Goal: Transaction & Acquisition: Subscribe to service/newsletter

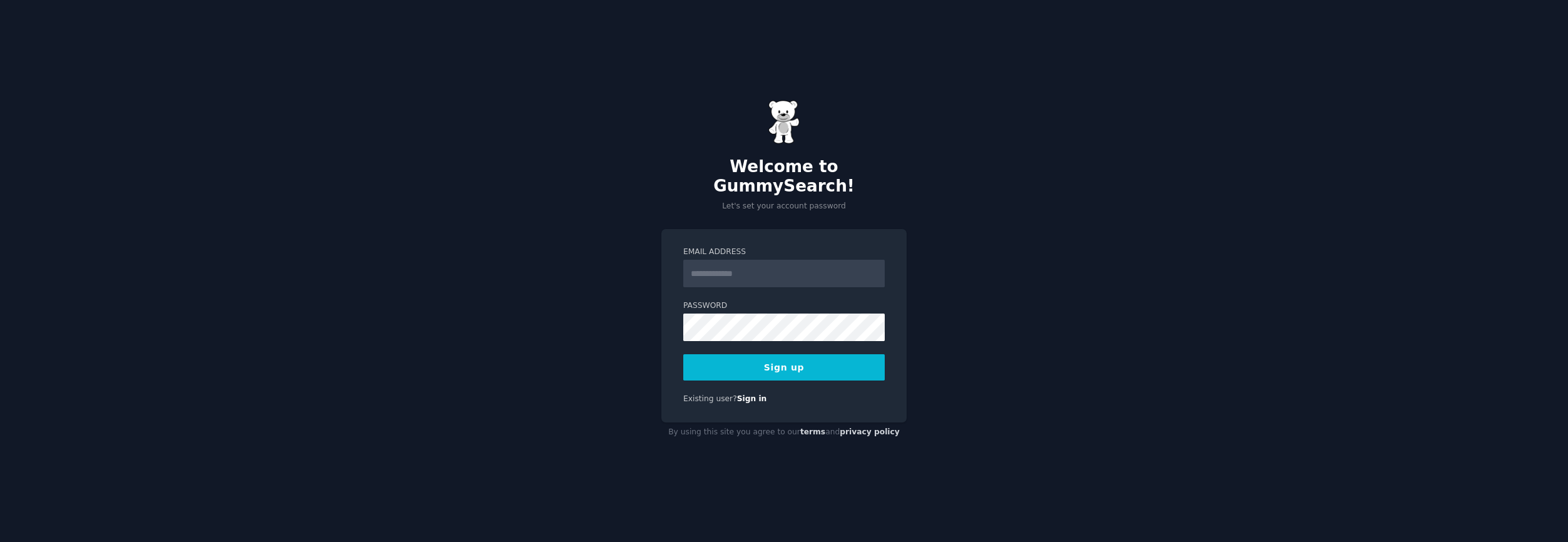
click at [735, 267] on input "Email Address" at bounding box center [784, 273] width 201 height 28
type input "**********"
click at [843, 360] on button "Sign up" at bounding box center [784, 367] width 201 height 26
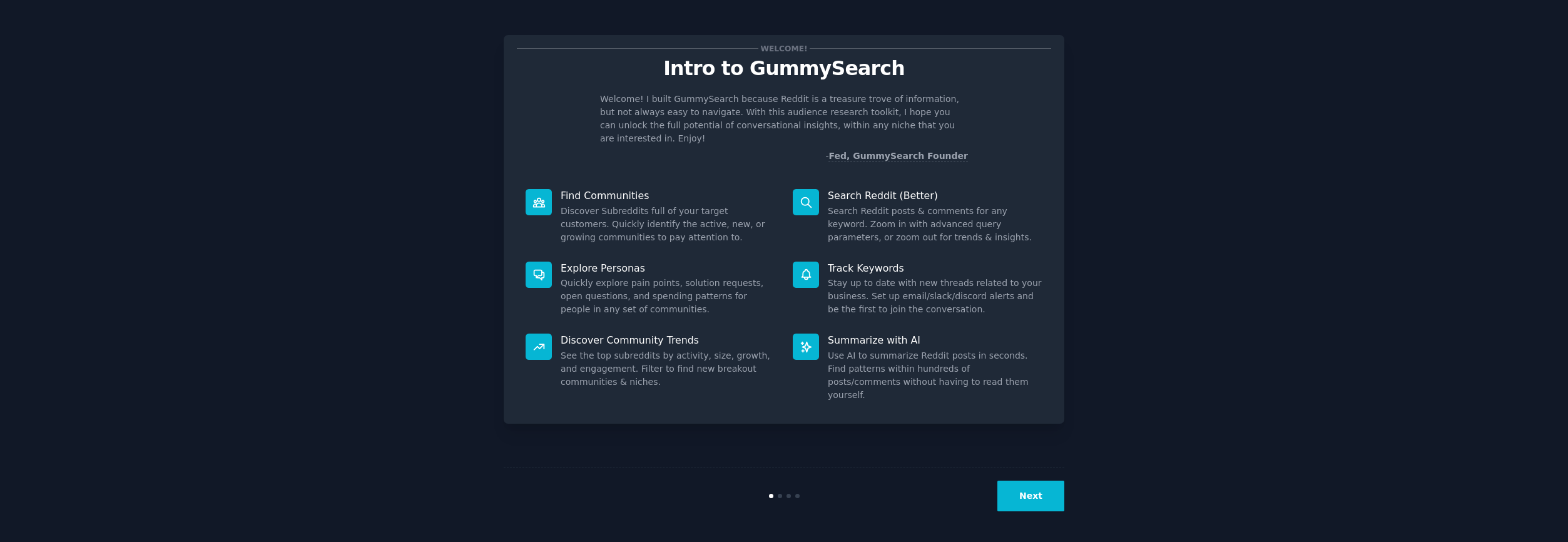
click at [1033, 492] on button "Next" at bounding box center [1030, 496] width 67 height 31
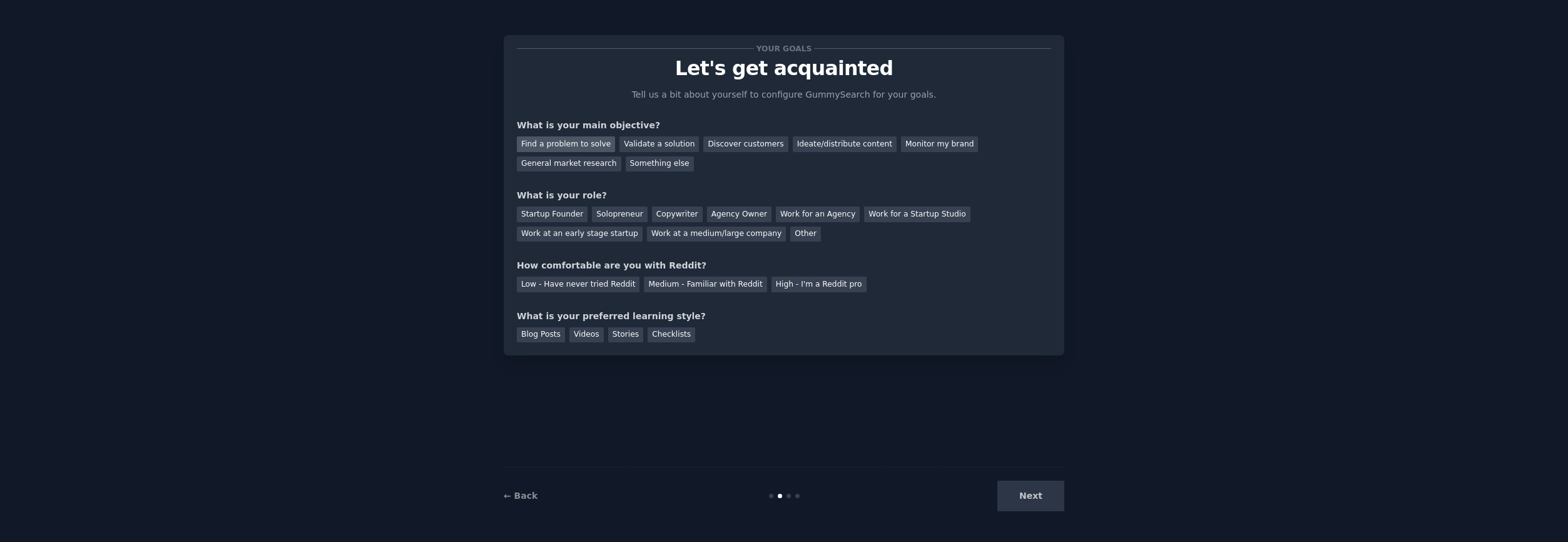
click at [592, 144] on div "Find a problem to solve" at bounding box center [566, 144] width 98 height 15
click at [664, 141] on div "Validate a solution" at bounding box center [659, 144] width 79 height 15
click at [603, 141] on div "Find a problem to solve" at bounding box center [566, 144] width 98 height 15
click at [792, 232] on div "Other" at bounding box center [806, 234] width 31 height 15
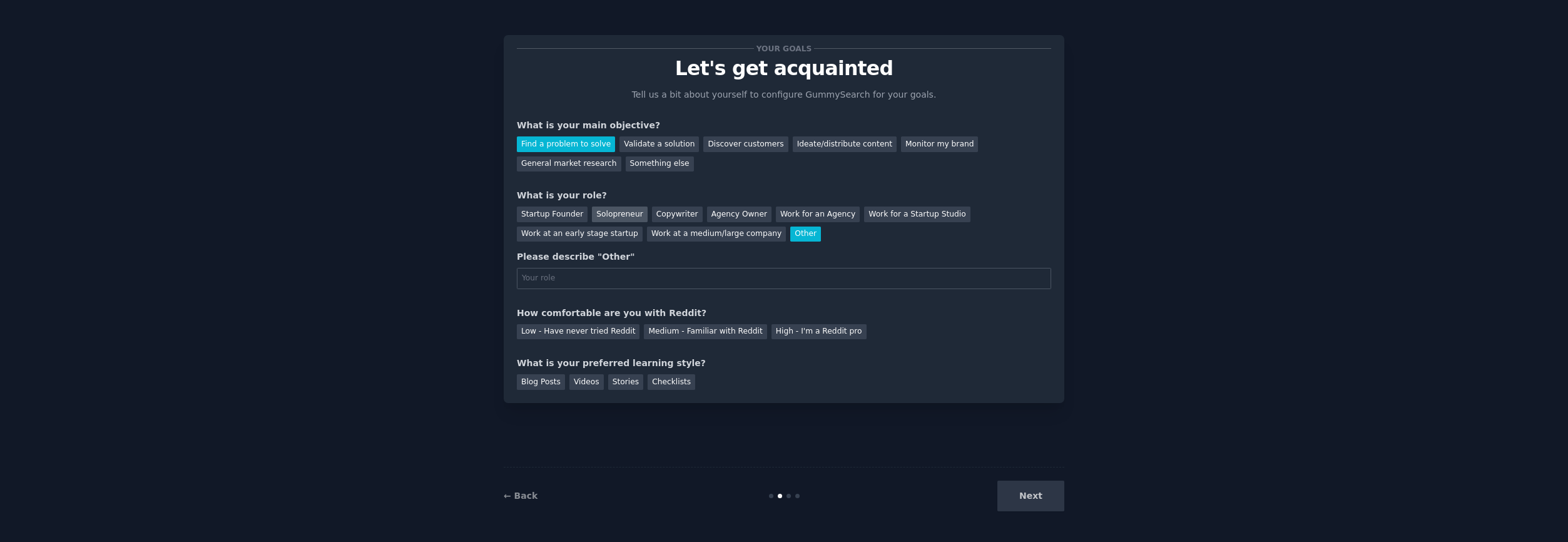
click at [623, 215] on div "Solopreneur" at bounding box center [619, 214] width 55 height 15
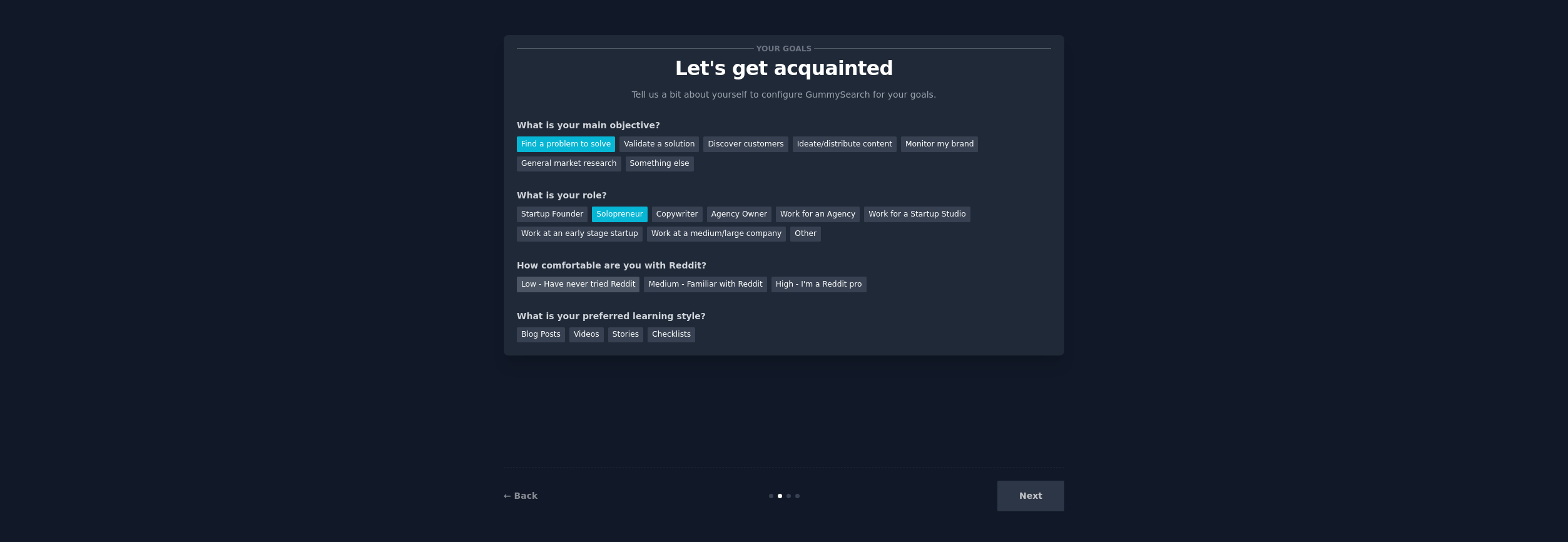
click at [608, 288] on div "Low - Have never tried Reddit" at bounding box center [578, 284] width 123 height 15
click at [588, 333] on div "Videos" at bounding box center [586, 335] width 34 height 15
click at [1037, 497] on button "Next" at bounding box center [1030, 496] width 67 height 31
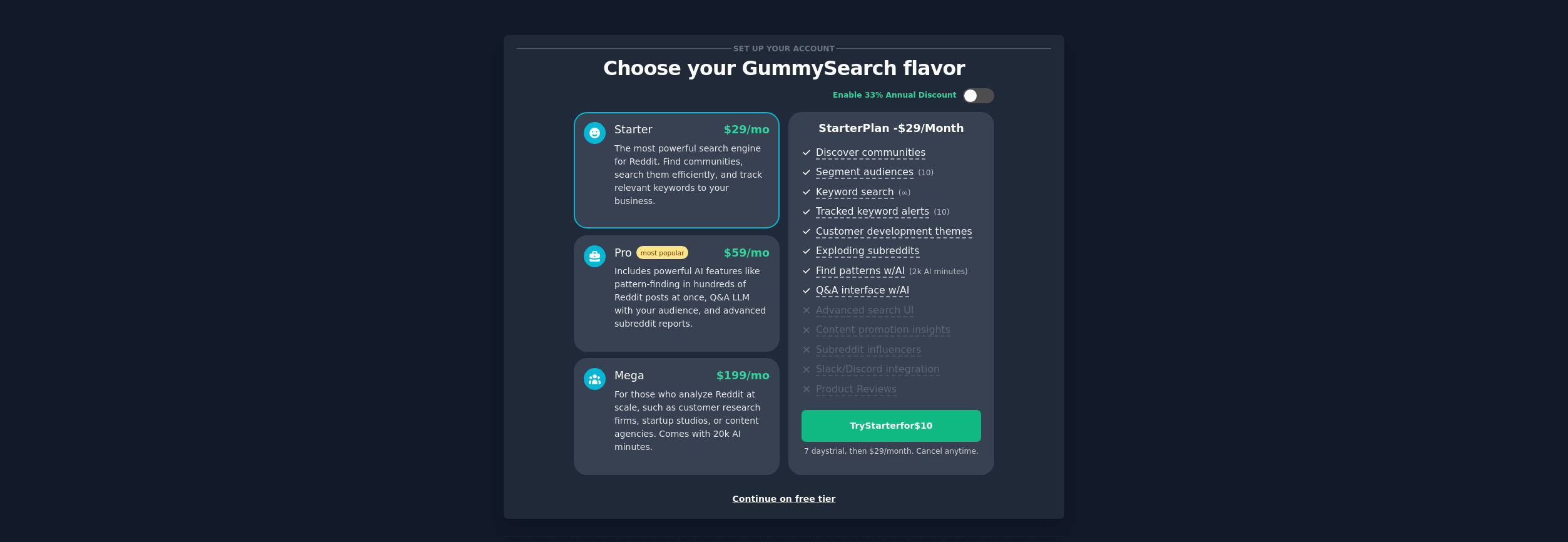
click at [700, 317] on p "Includes powerful AI features like pattern-finding in hundreds of Reddit posts …" at bounding box center [692, 298] width 155 height 66
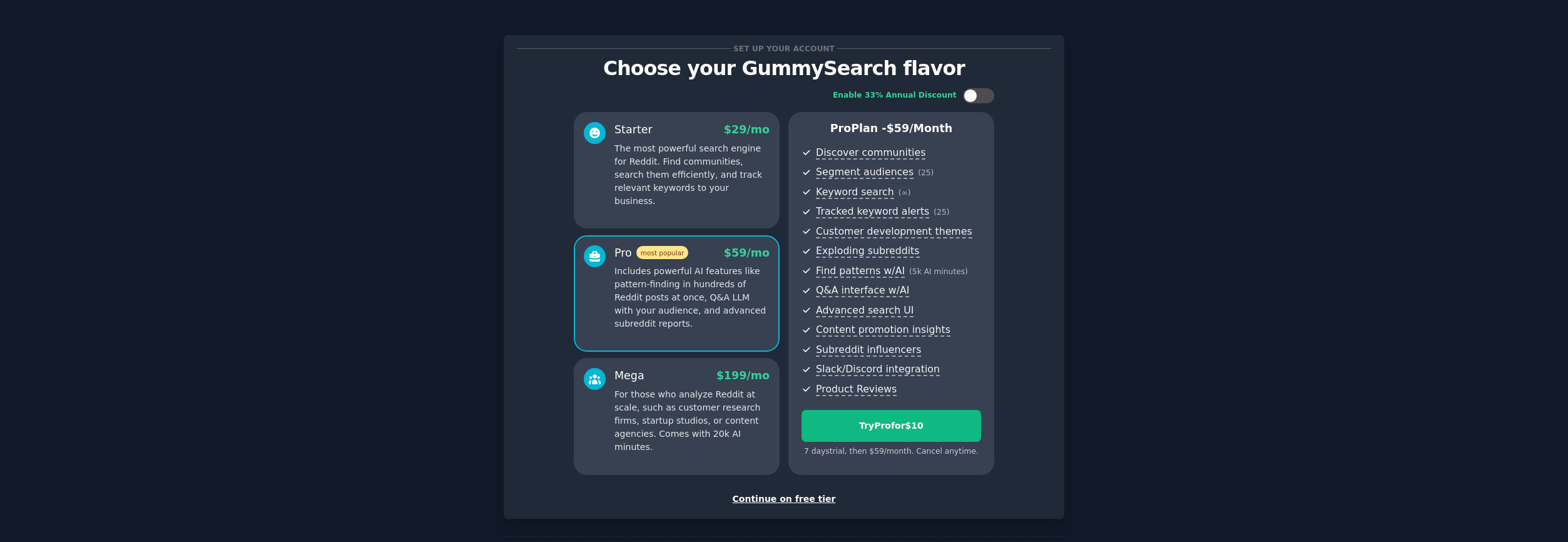
click at [721, 168] on p "The most powerful search engine for Reddit. Find communities, search them effic…" at bounding box center [692, 175] width 155 height 66
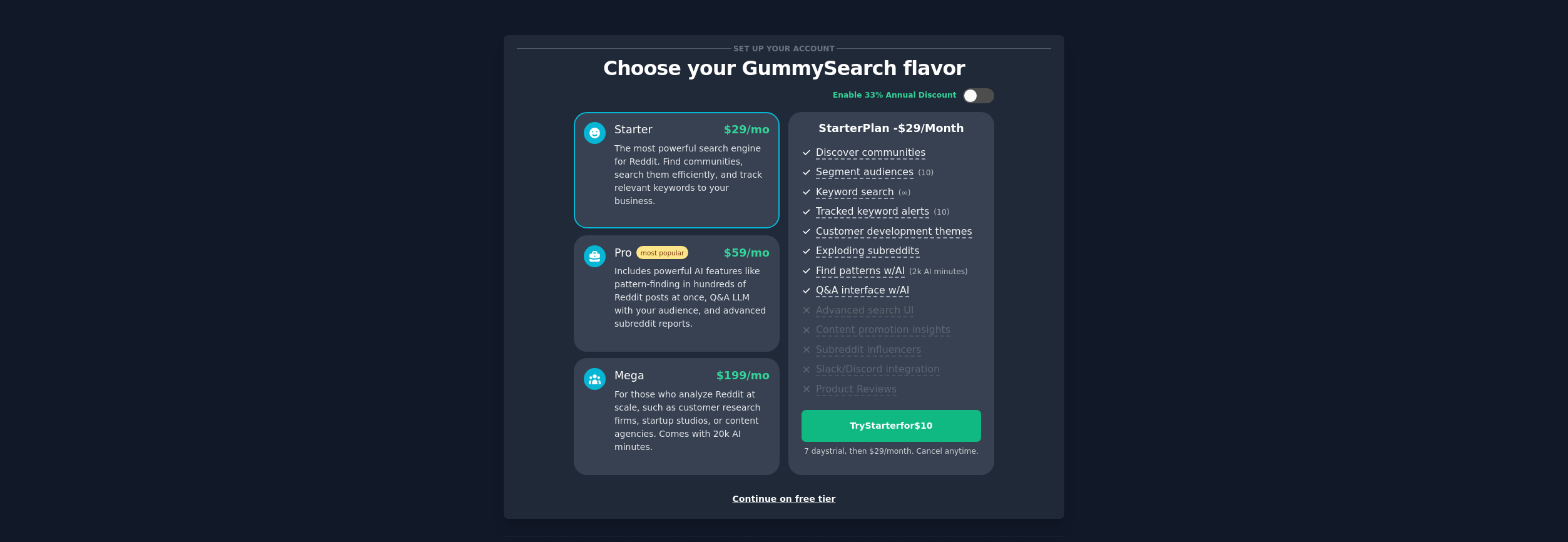
click at [703, 301] on p "Includes powerful AI features like pattern-finding in hundreds of Reddit posts …" at bounding box center [692, 298] width 155 height 66
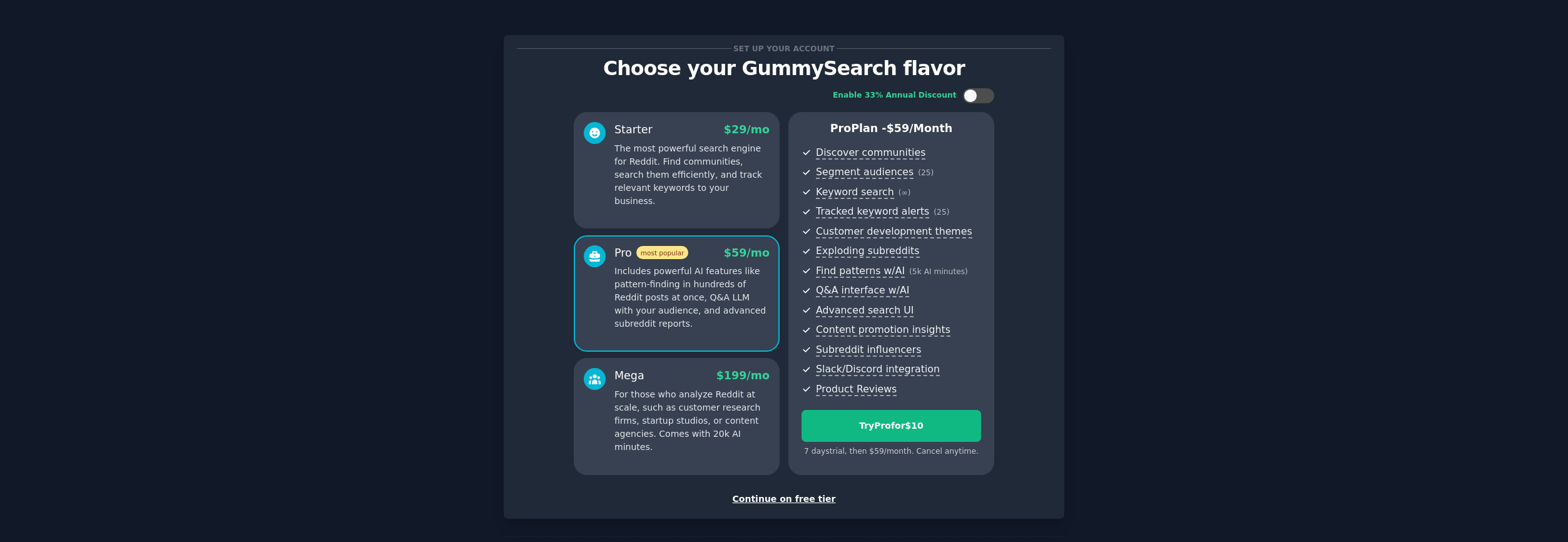
click at [685, 157] on p "The most powerful search engine for Reddit. Find communities, search them effic…" at bounding box center [692, 175] width 155 height 66
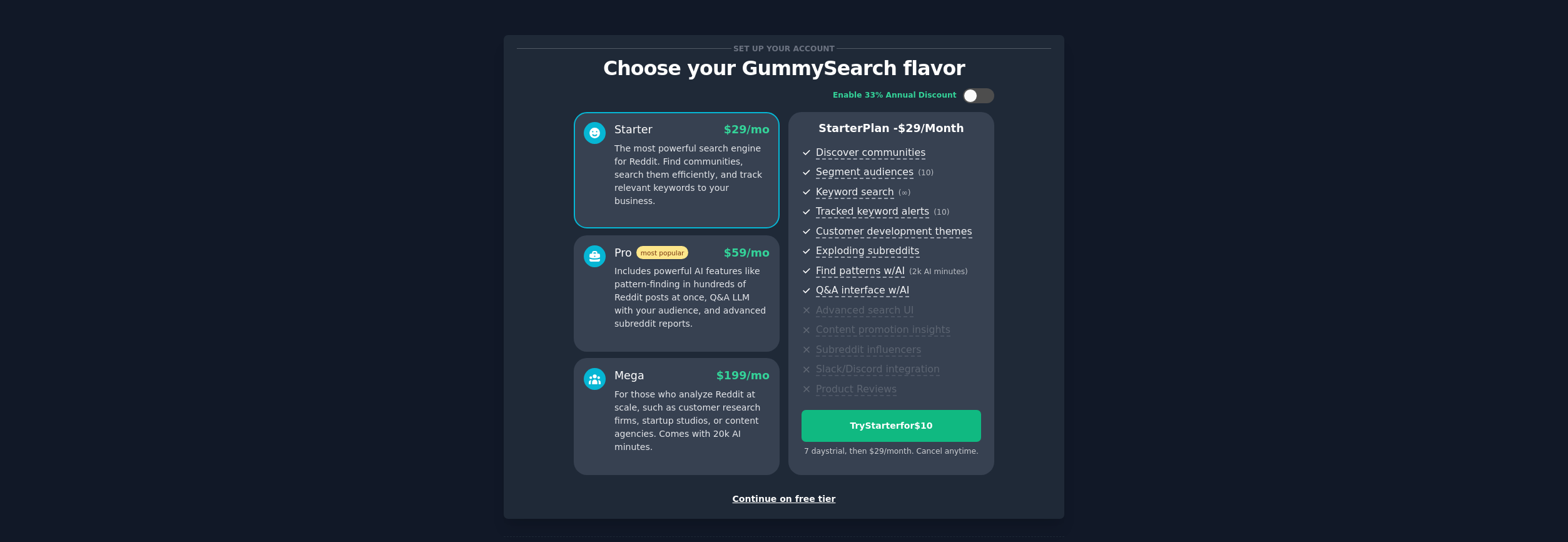
click at [702, 402] on p "For those who analyze Reddit at scale, such as customer research firms, startup…" at bounding box center [692, 421] width 155 height 66
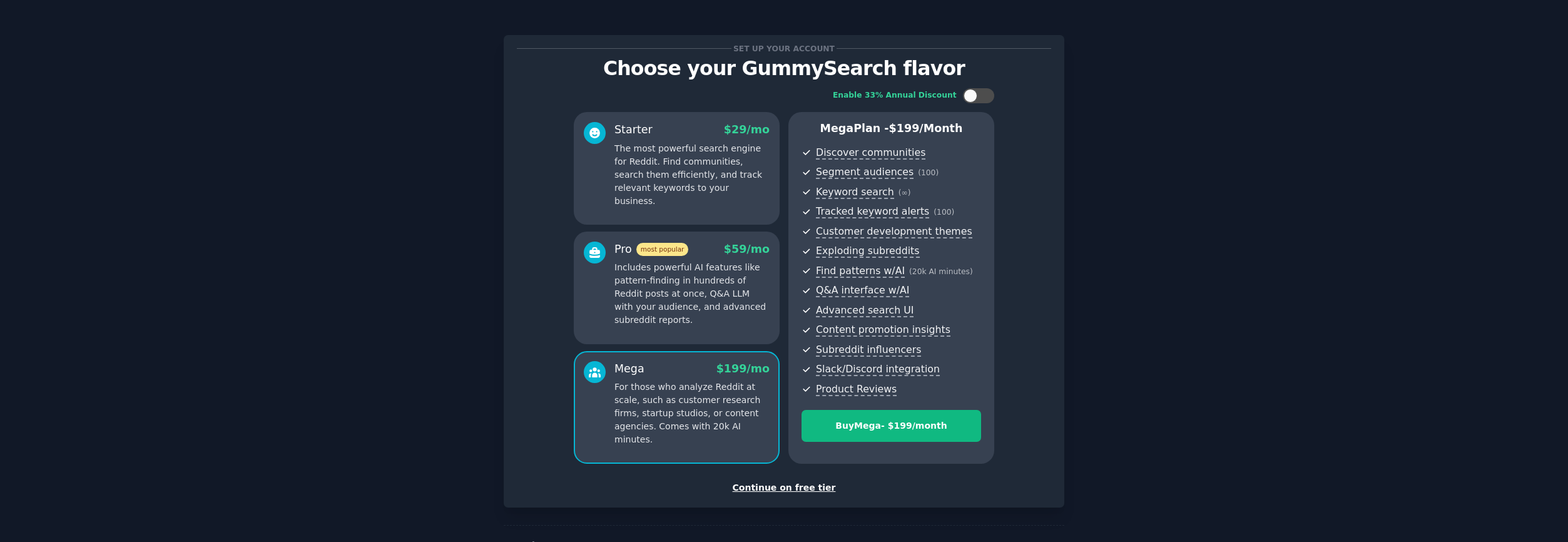
click at [730, 166] on p "The most powerful search engine for Reddit. Find communities, search them effic…" at bounding box center [692, 175] width 155 height 66
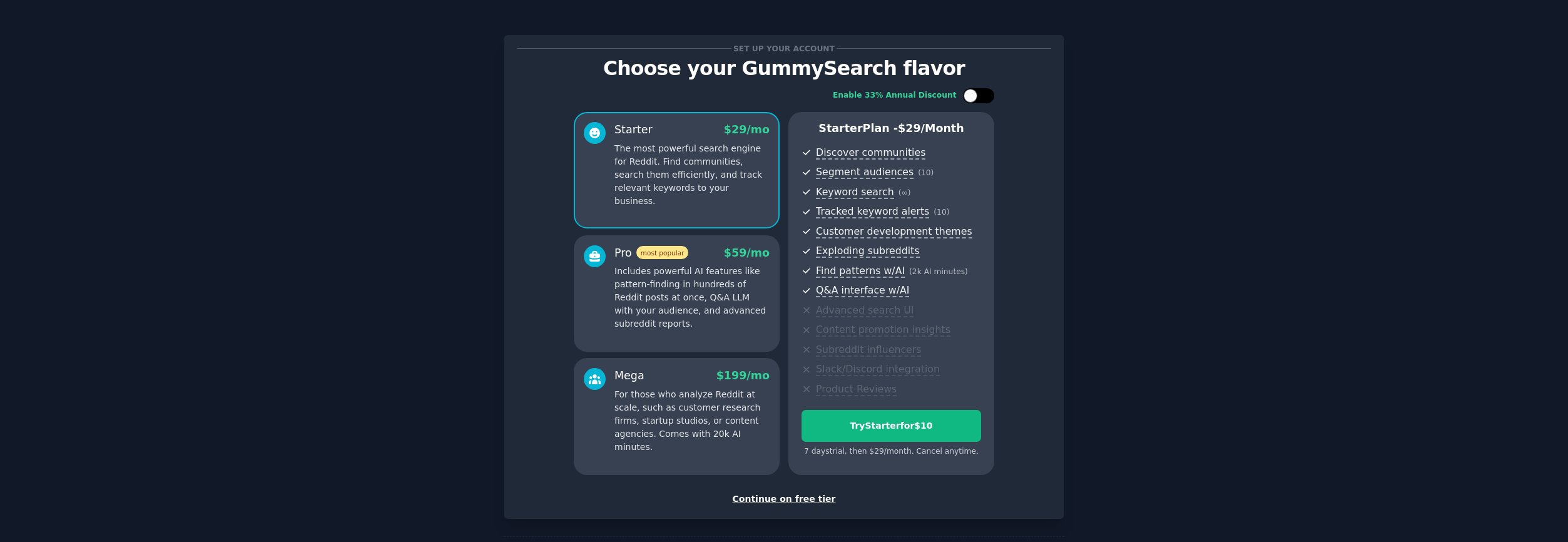
click at [963, 96] on div at bounding box center [970, 96] width 13 height 13
click at [976, 96] on div at bounding box center [978, 96] width 31 height 15
checkbox input "false"
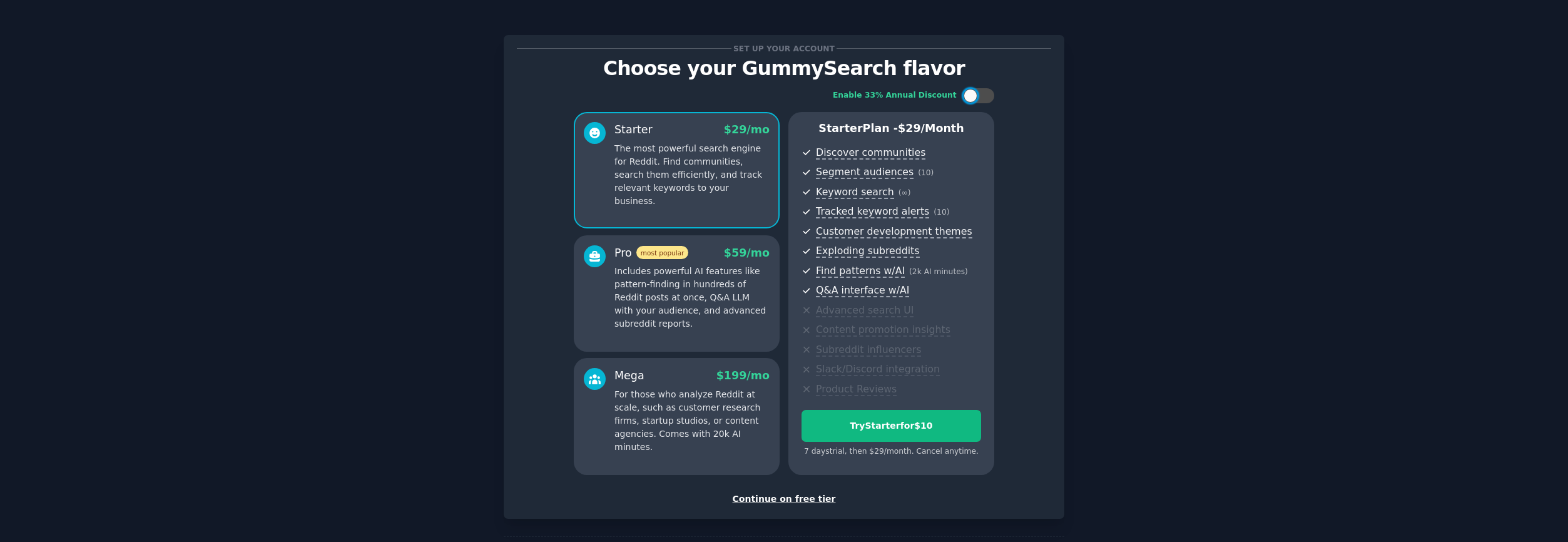
click at [783, 500] on div "Continue on free tier" at bounding box center [784, 499] width 535 height 13
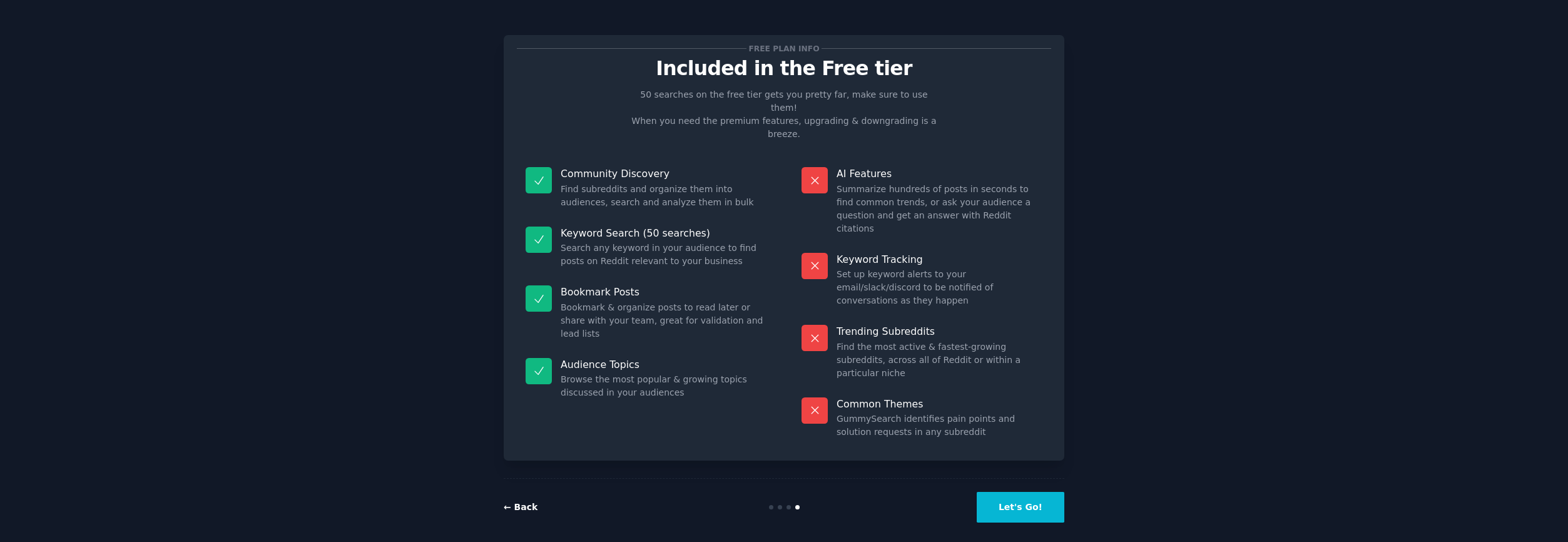
click at [528, 502] on link "← Back" at bounding box center [520, 506] width 34 height 10
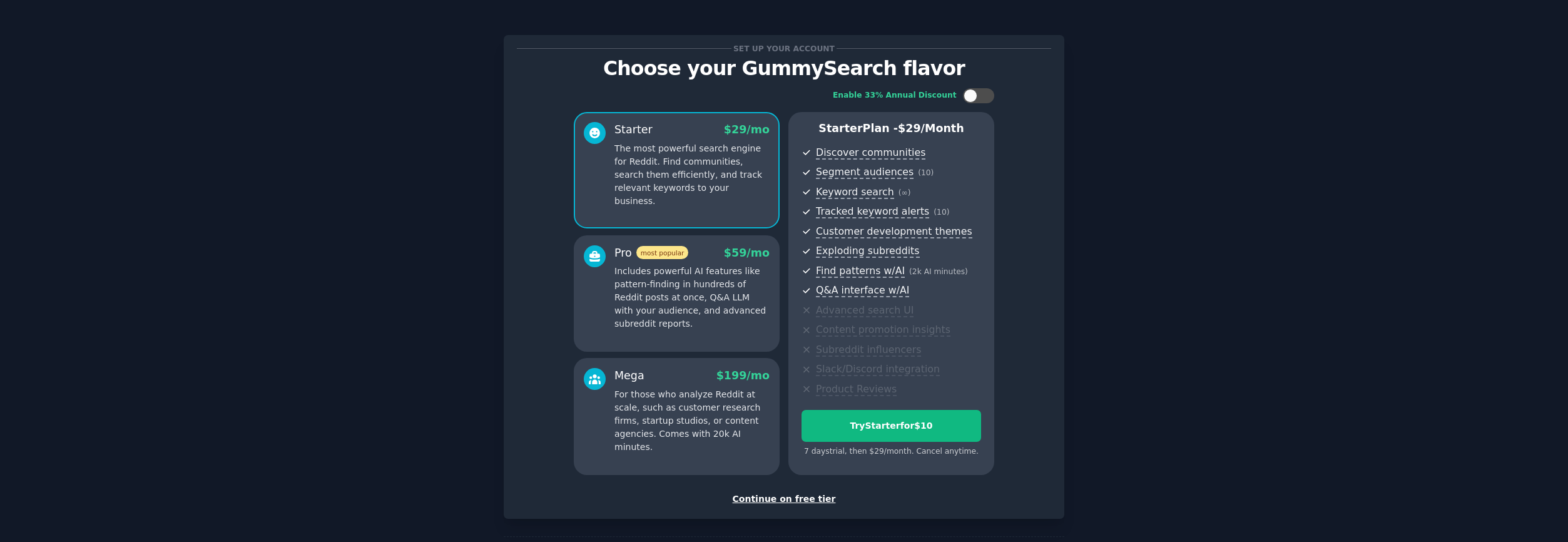
click at [767, 501] on div "Continue on free tier" at bounding box center [784, 499] width 535 height 13
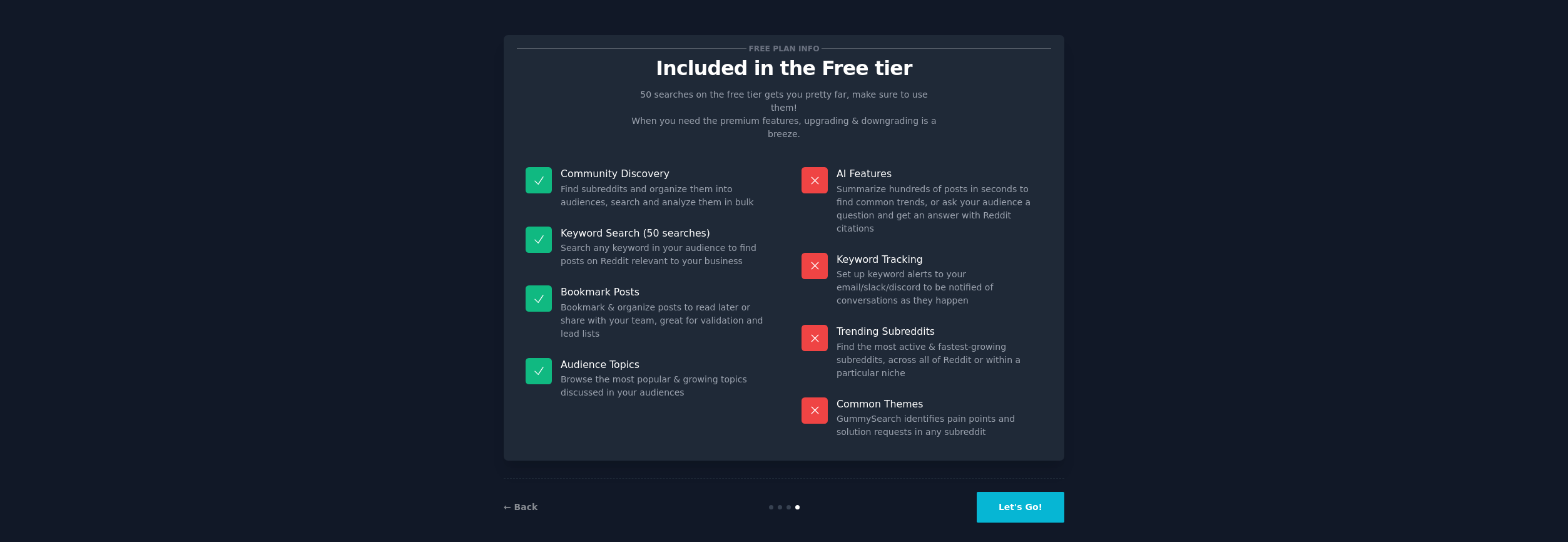
click at [1023, 498] on button "Let's Go!" at bounding box center [1021, 507] width 88 height 31
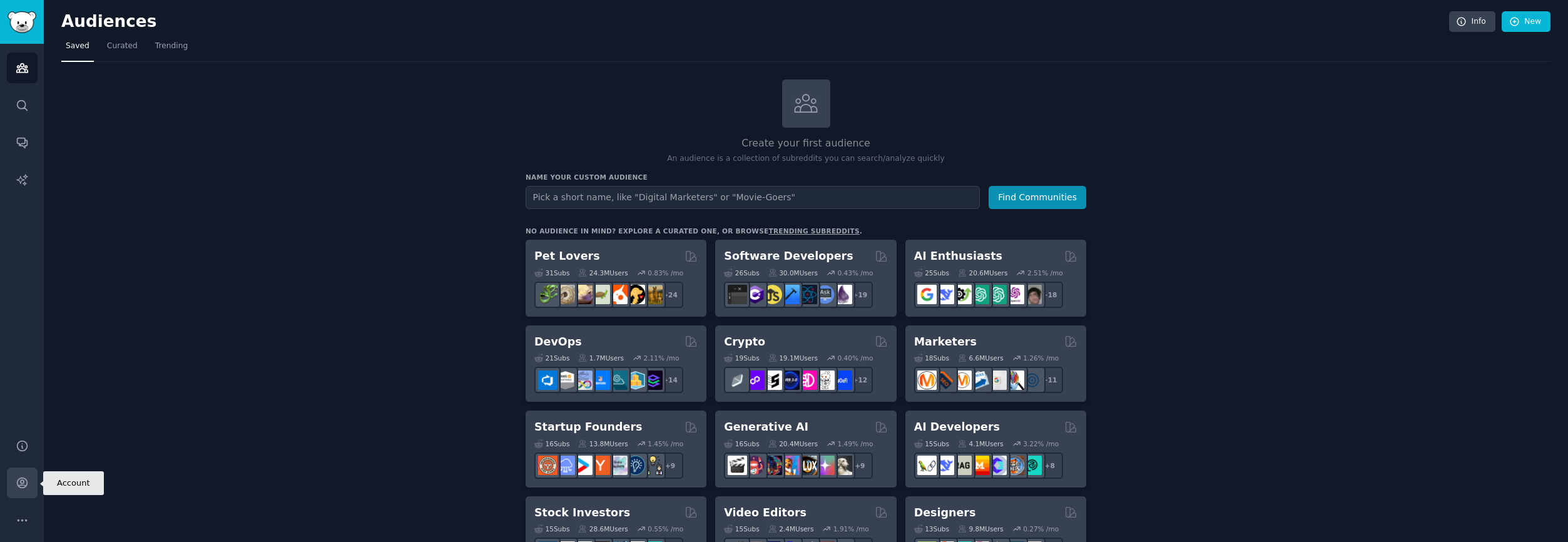
click at [22, 482] on icon "Sidebar" at bounding box center [22, 483] width 10 height 10
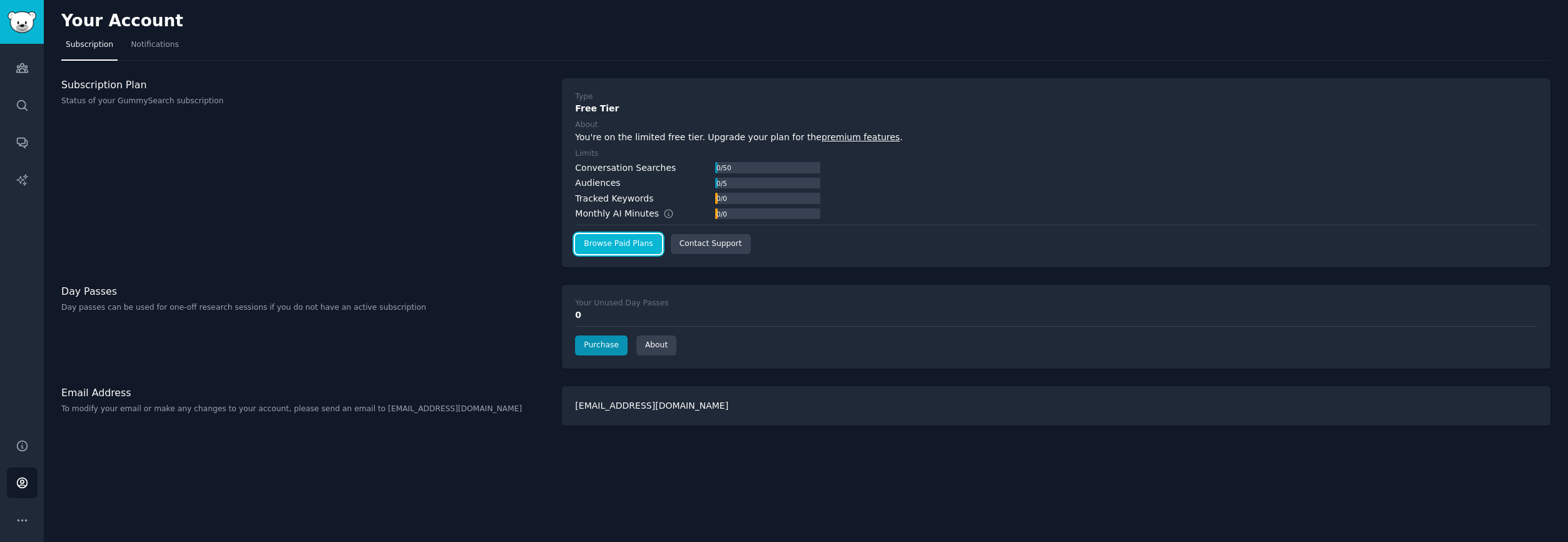
click at [650, 251] on link "Browse Paid Plans" at bounding box center [618, 244] width 86 height 20
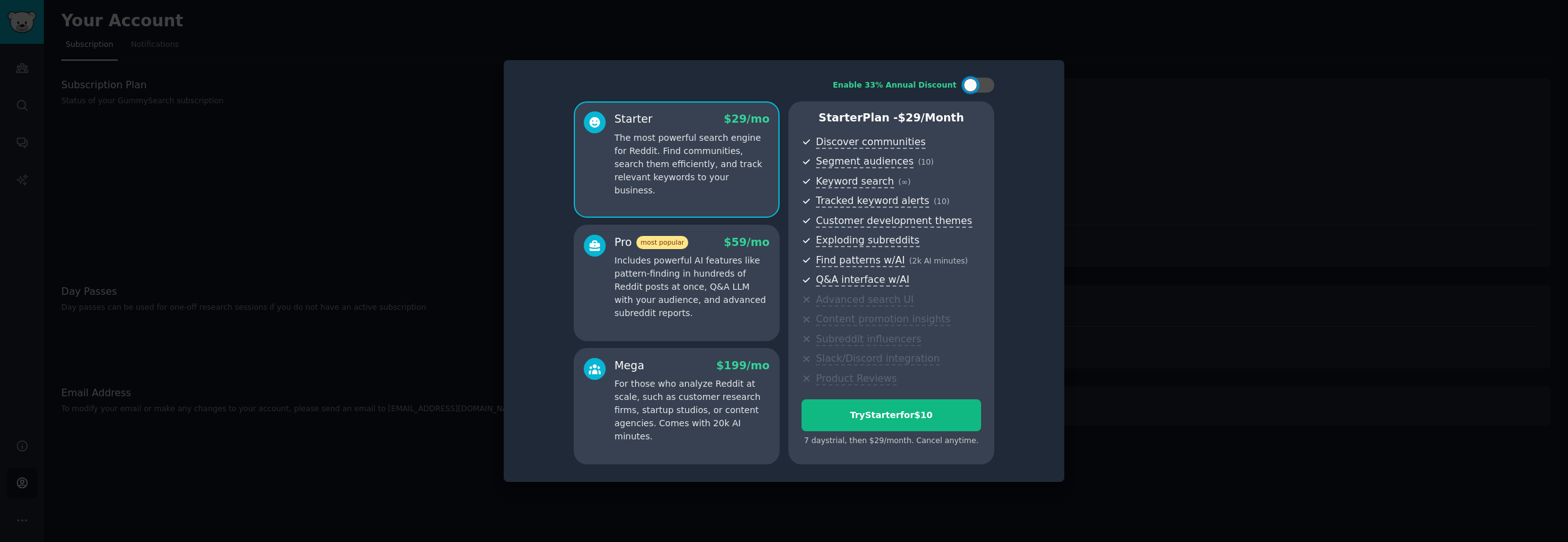
drag, startPoint x: 391, startPoint y: 143, endPoint x: 364, endPoint y: 140, distance: 27.2
click at [391, 143] on div at bounding box center [784, 271] width 1568 height 542
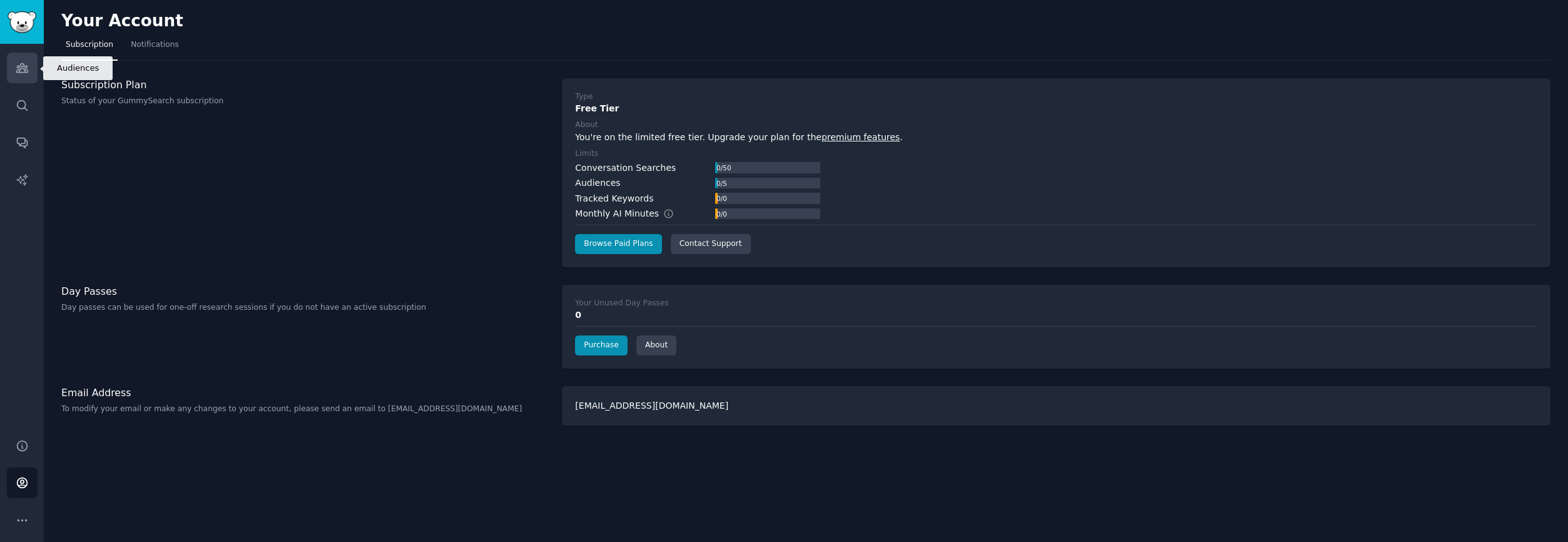
click at [28, 71] on icon "Sidebar" at bounding box center [22, 68] width 11 height 9
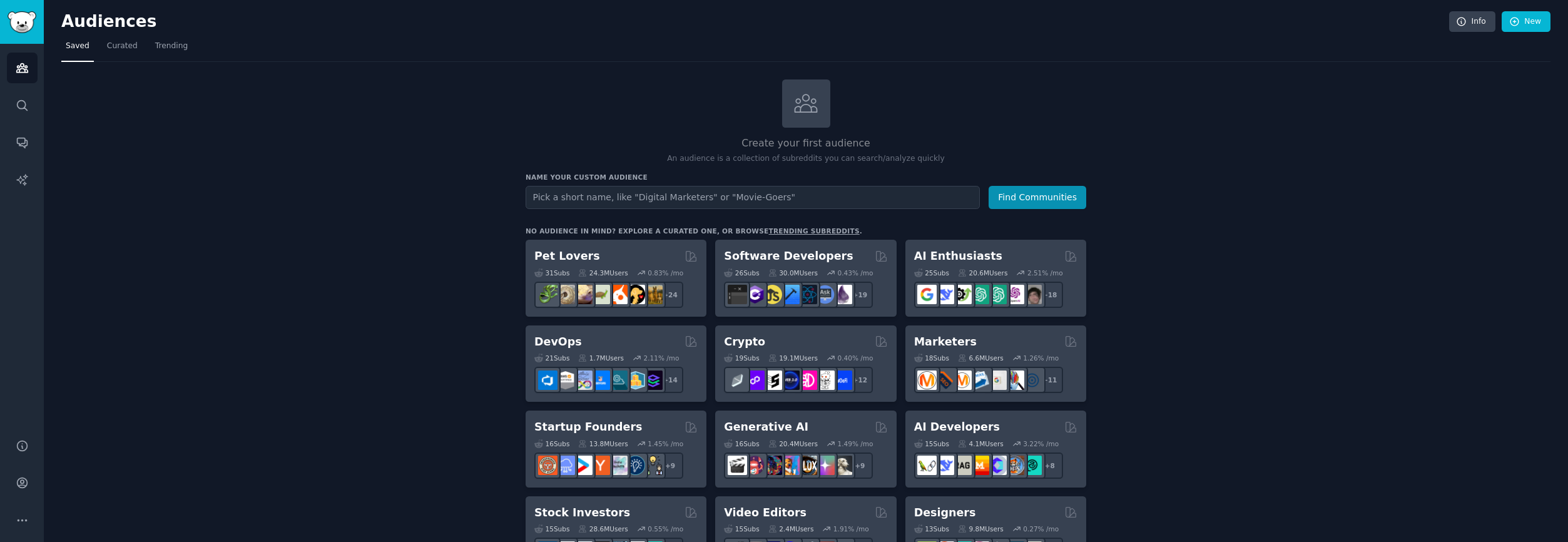
drag, startPoint x: 147, startPoint y: 45, endPoint x: 138, endPoint y: 44, distance: 9.1
click at [147, 45] on nav "Saved Curated Trending" at bounding box center [806, 49] width 1489 height 26
click at [151, 48] on link "Trending" at bounding box center [171, 49] width 41 height 26
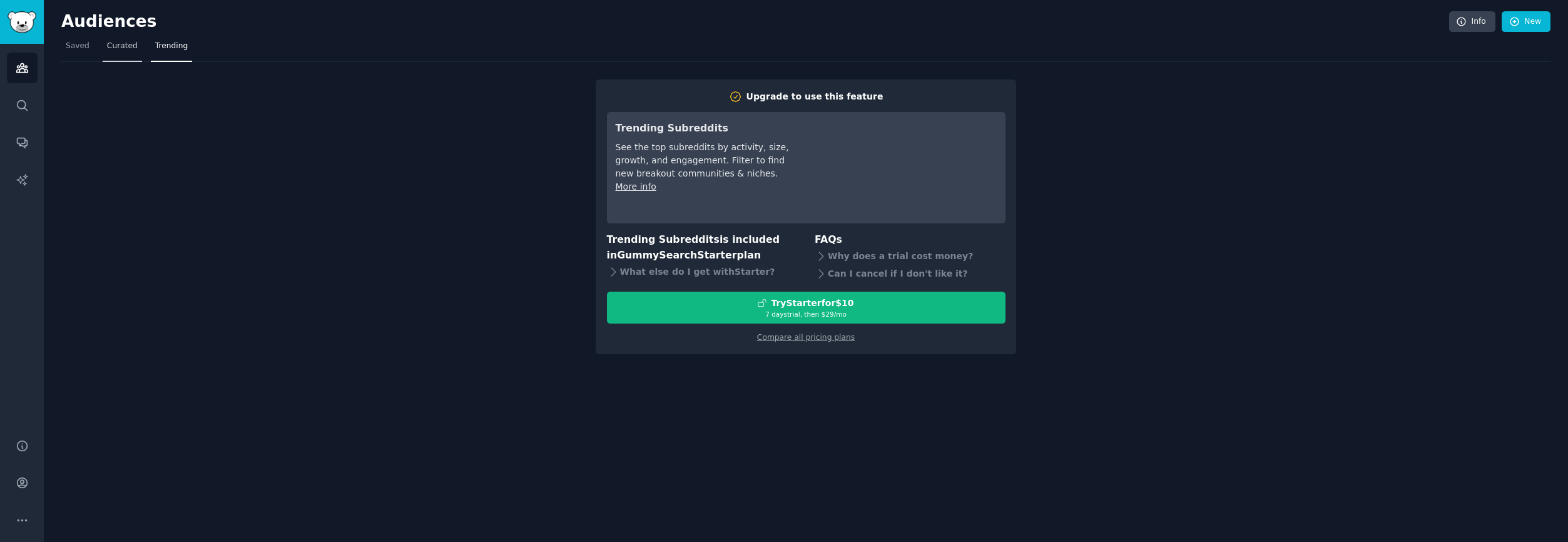
click at [127, 48] on span "Curated" at bounding box center [123, 46] width 31 height 11
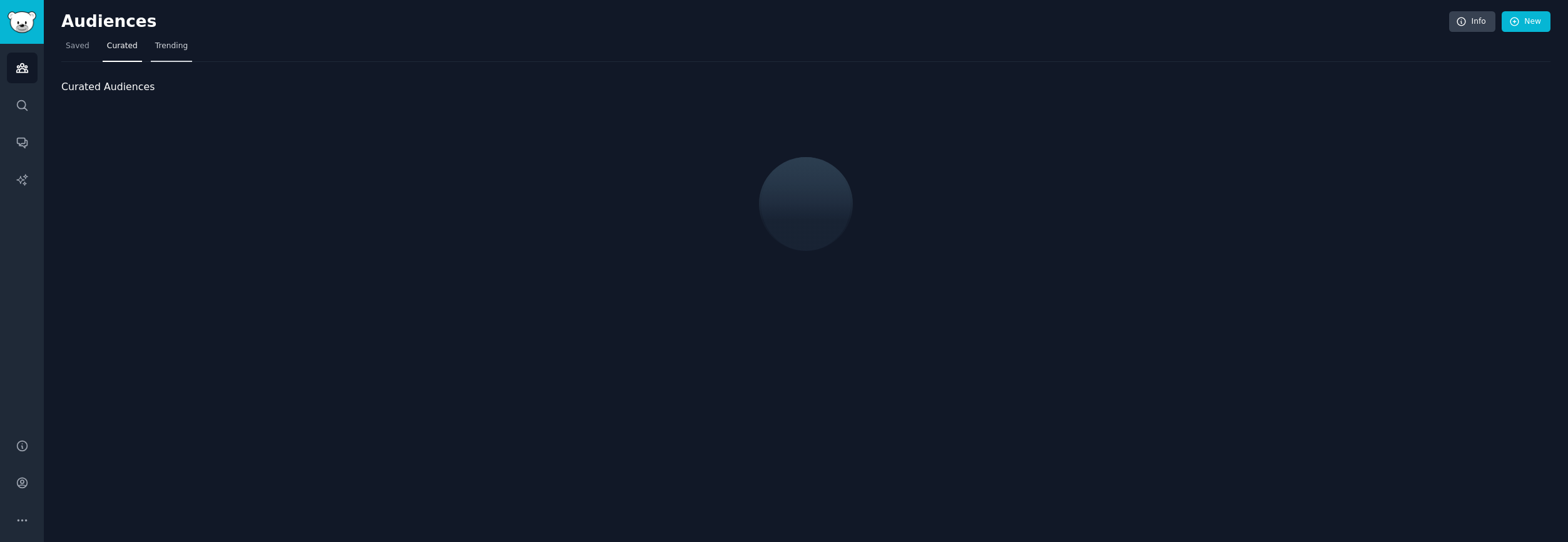
click at [171, 43] on span "Trending" at bounding box center [171, 46] width 32 height 11
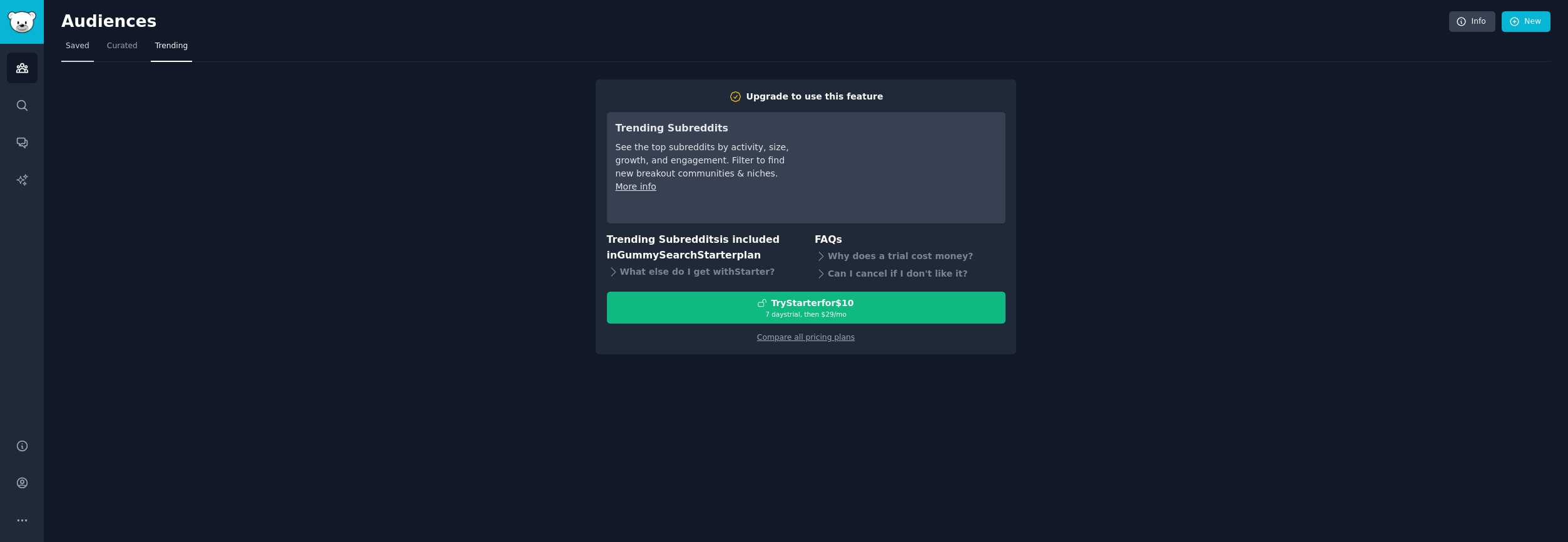
click at [72, 48] on span "Saved" at bounding box center [77, 46] width 24 height 11
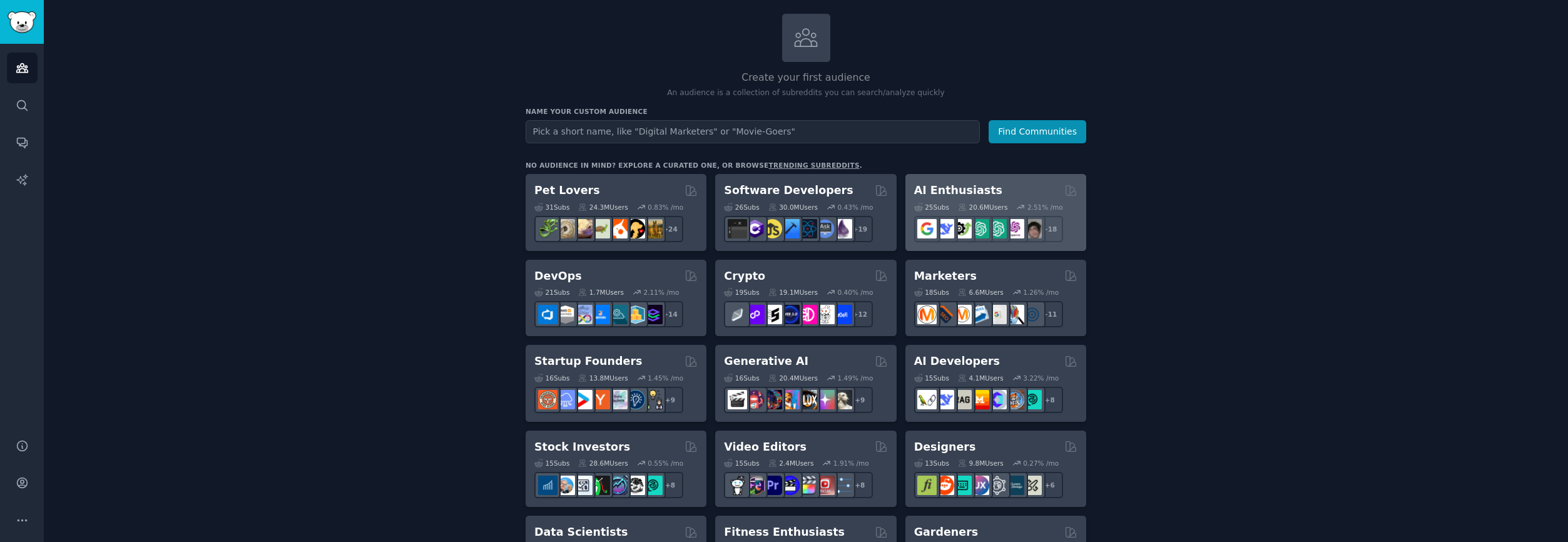
scroll to position [103, 0]
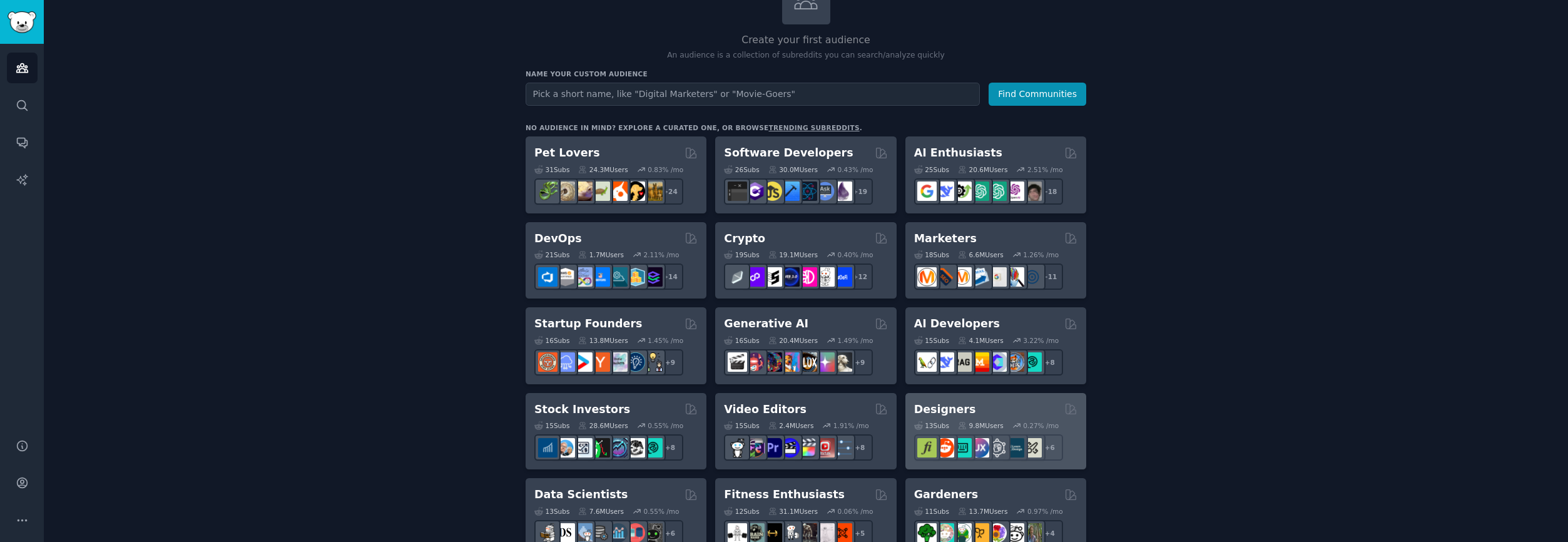
click at [945, 409] on h2 "Designers" at bounding box center [945, 409] width 62 height 15
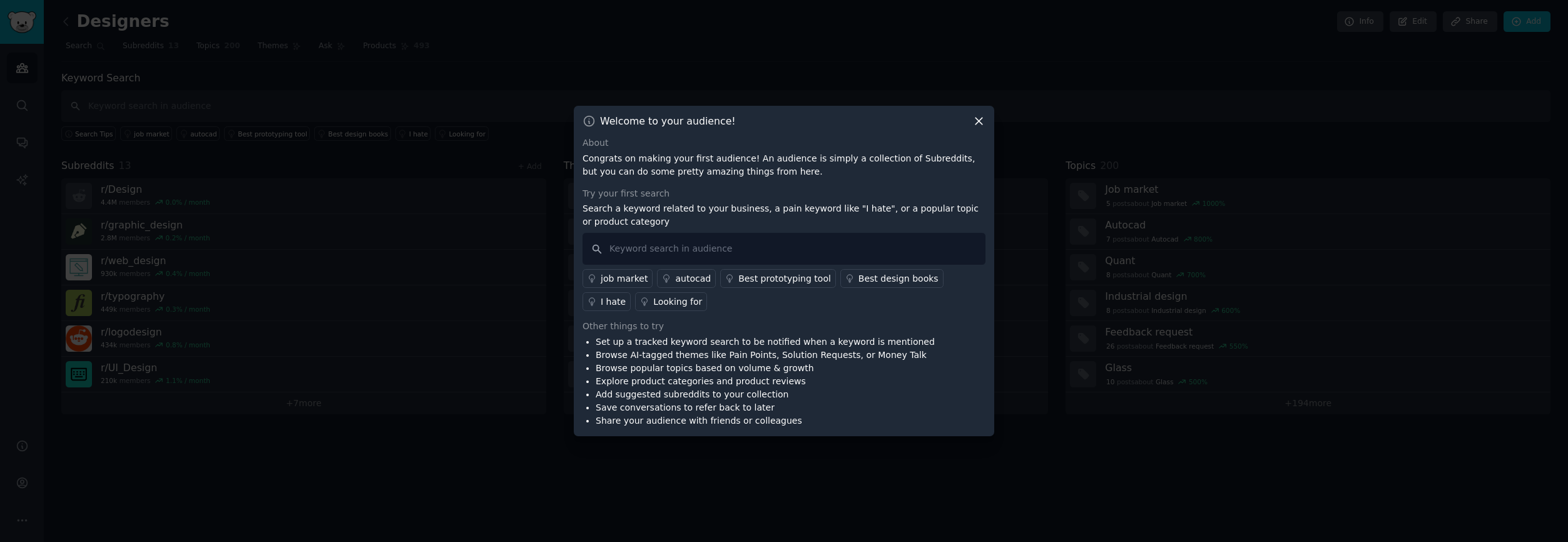
click at [978, 123] on icon at bounding box center [979, 121] width 13 height 13
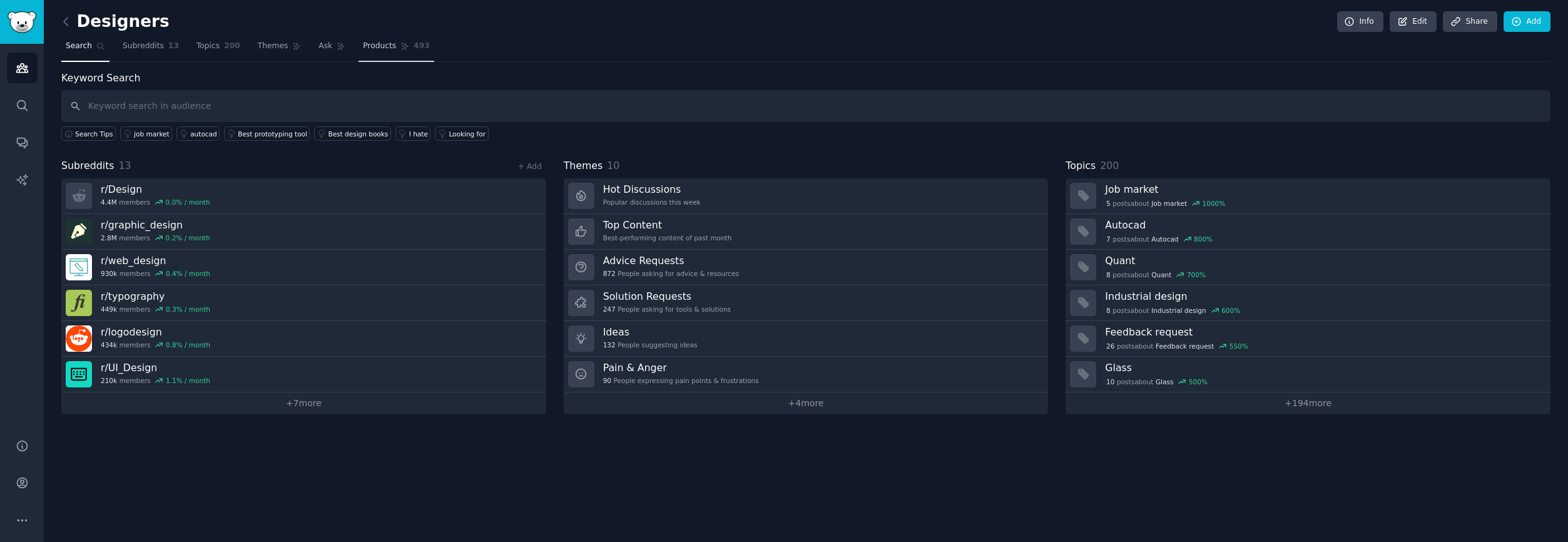
click at [374, 44] on span "Products" at bounding box center [379, 46] width 33 height 11
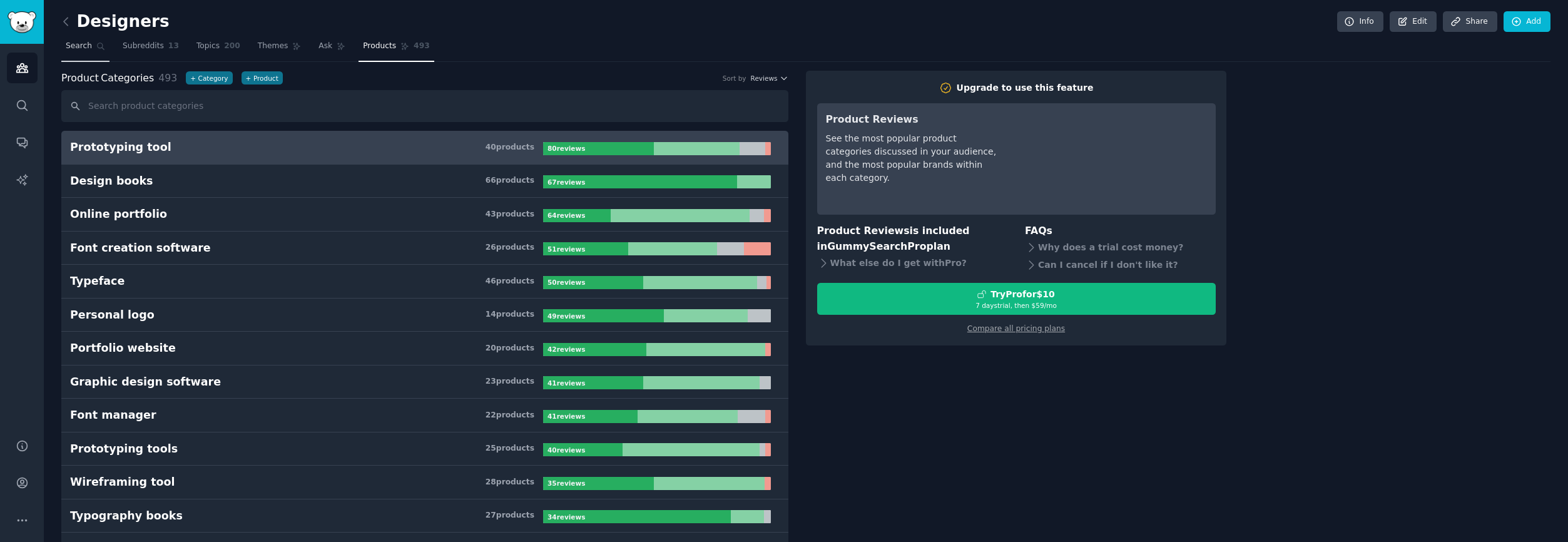
click at [84, 51] on span "Search" at bounding box center [79, 46] width 26 height 11
